Goal: Find specific page/section: Find specific page/section

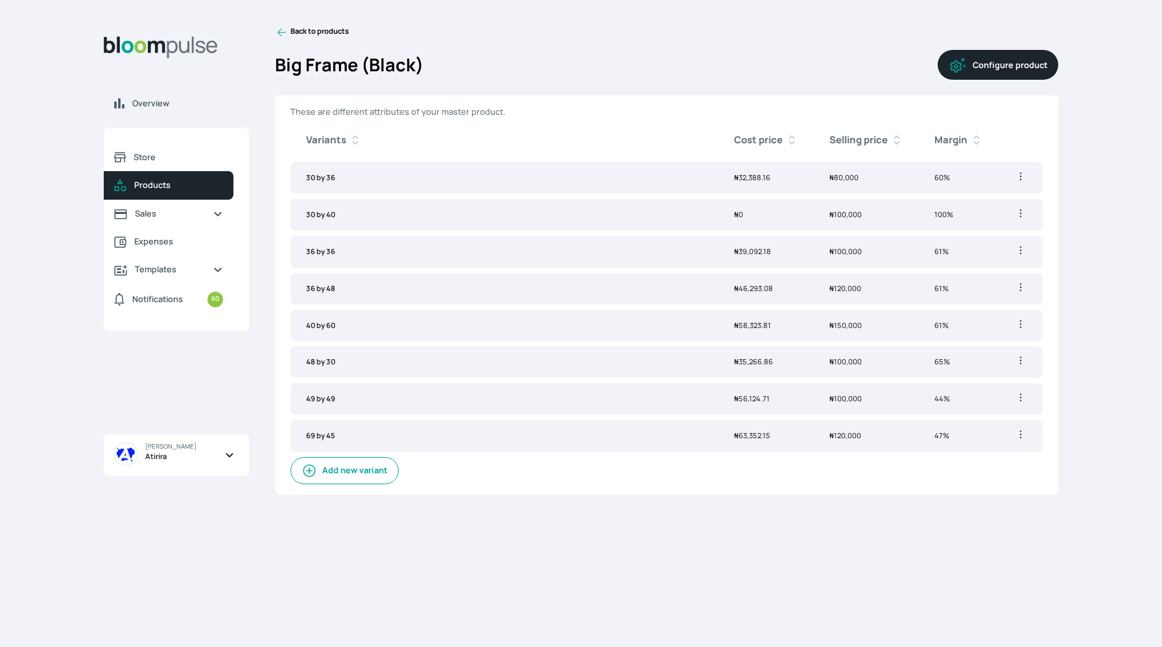
click at [280, 29] on icon at bounding box center [281, 33] width 8 height 8
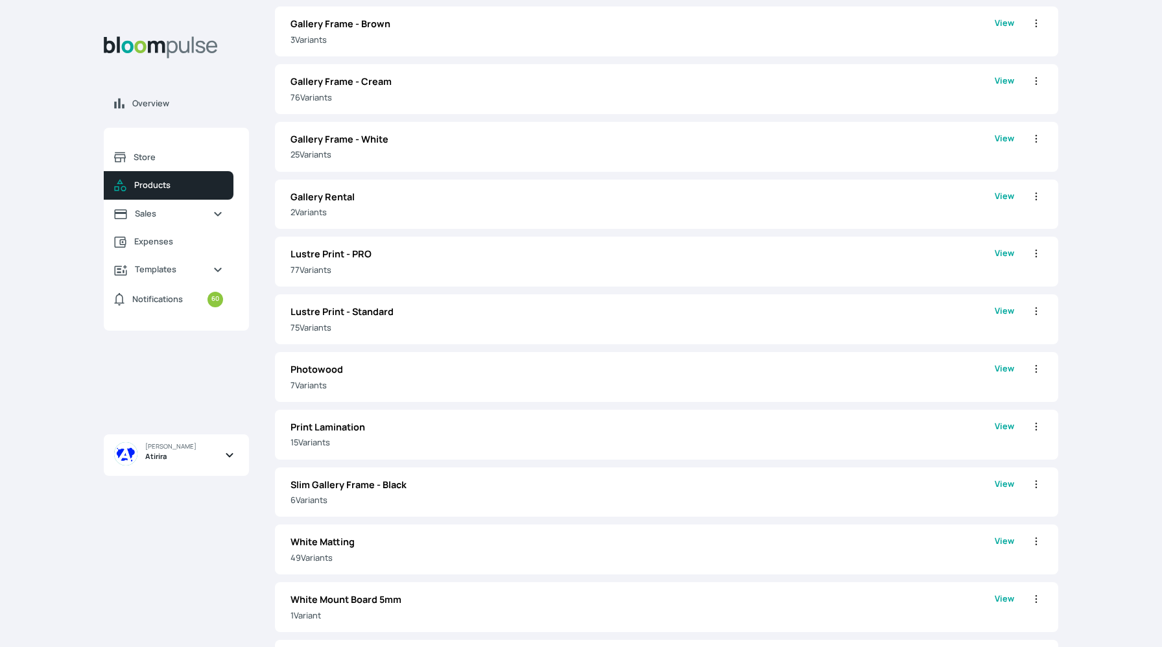
scroll to position [891, 0]
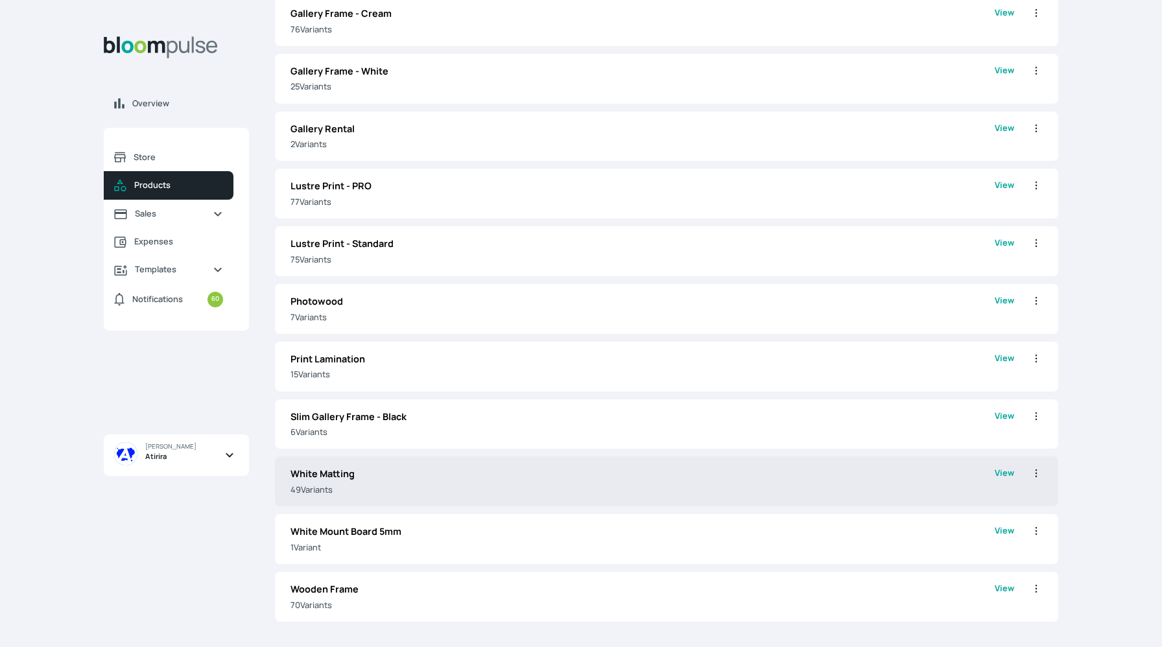
click at [373, 477] on p "White Matting" at bounding box center [642, 474] width 704 height 14
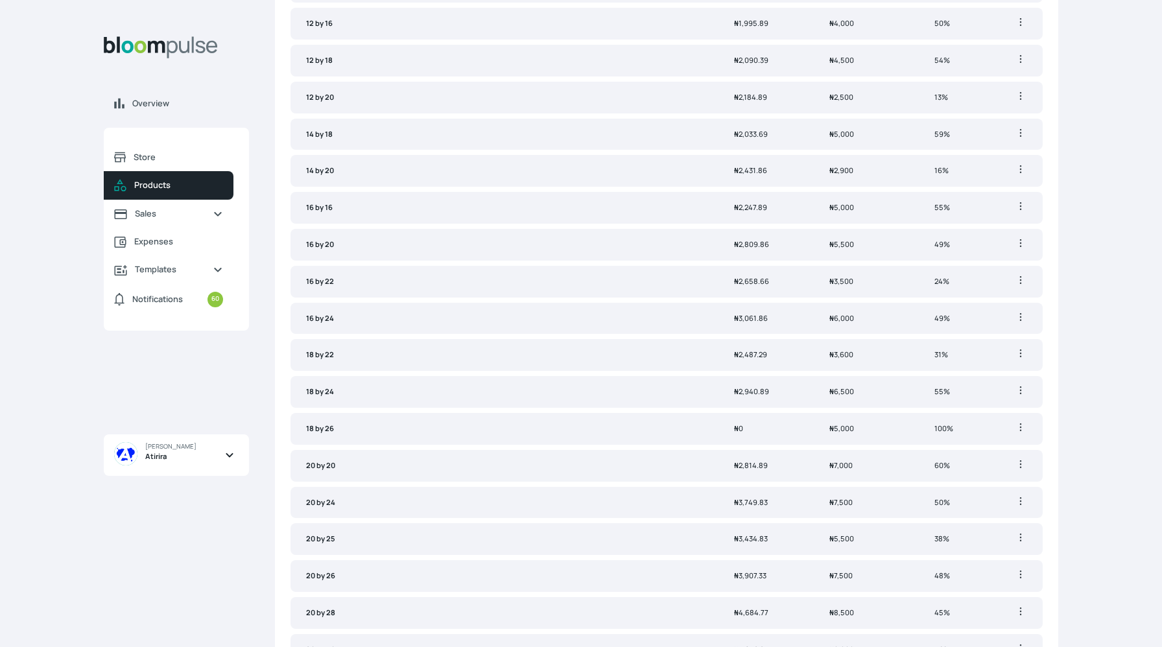
scroll to position [380, 0]
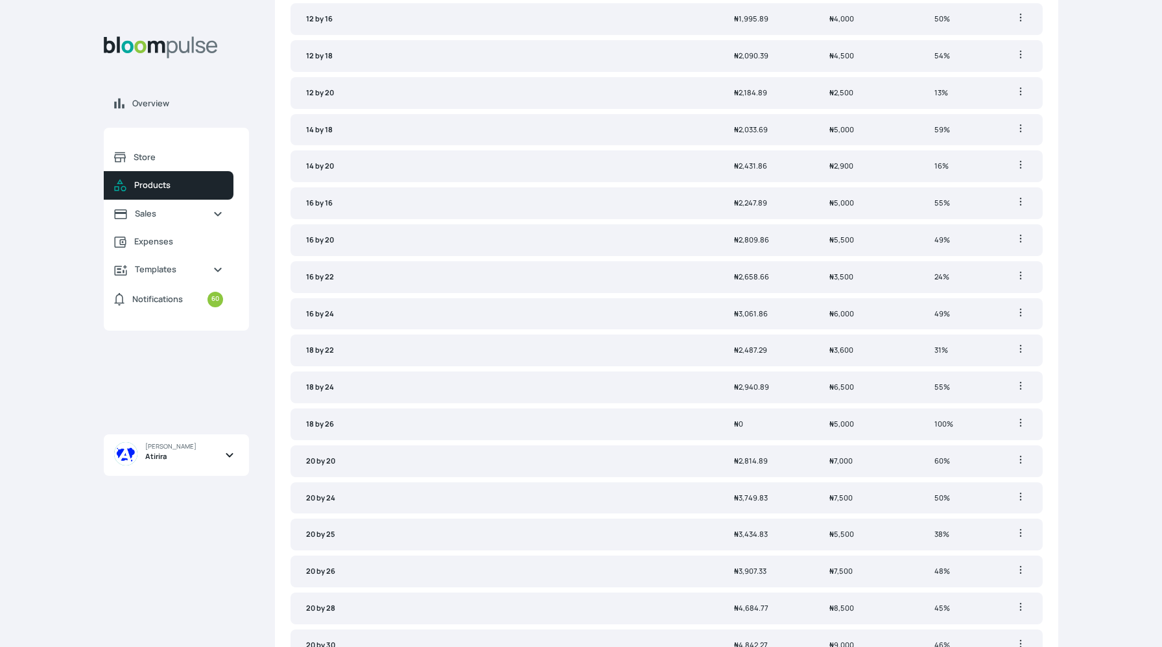
click at [313, 49] on td "12 by 18" at bounding box center [504, 56] width 428 height 32
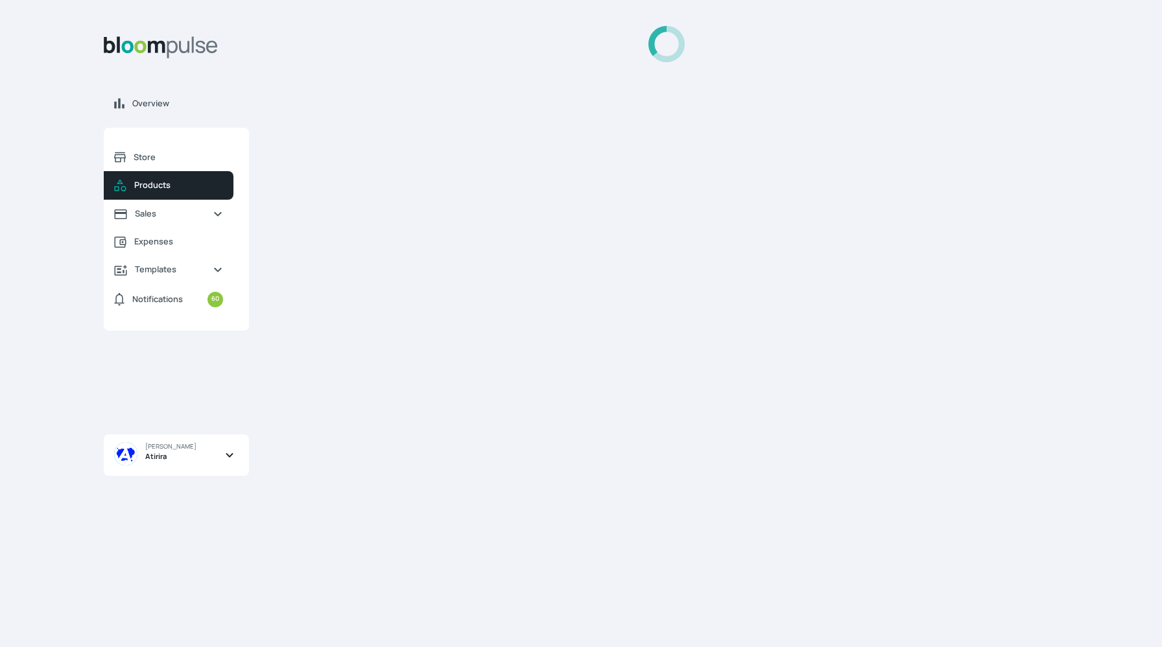
click at [313, 49] on div at bounding box center [666, 44] width 783 height 36
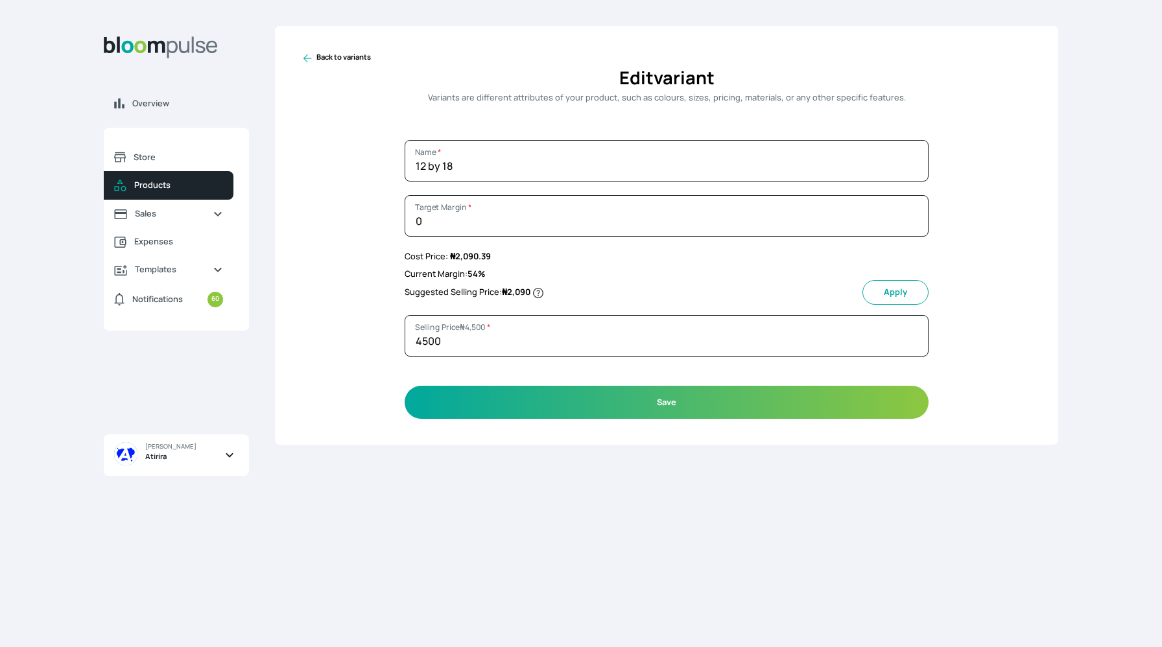
click at [310, 59] on icon at bounding box center [307, 58] width 13 height 13
